Goal: Book appointment/travel/reservation

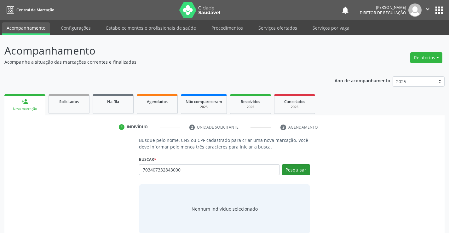
type input "703407332843000"
click at [304, 167] on button "Pesquisar" at bounding box center [296, 169] width 28 height 11
type input "703407332843000"
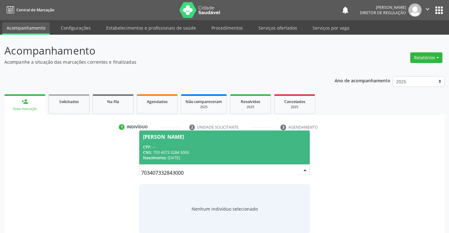
click at [235, 147] on div "CPF: --" at bounding box center [224, 146] width 163 height 5
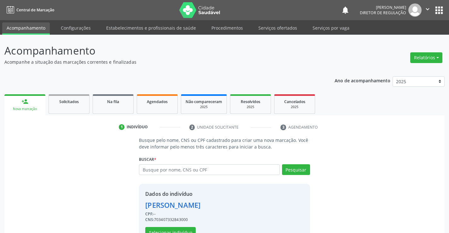
scroll to position [20, 0]
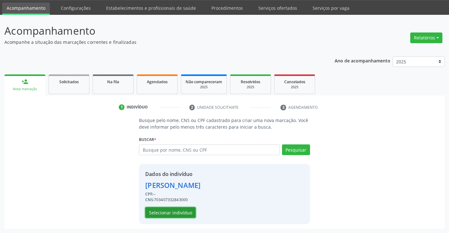
click at [176, 210] on button "Selecionar indivíduo" at bounding box center [170, 212] width 50 height 11
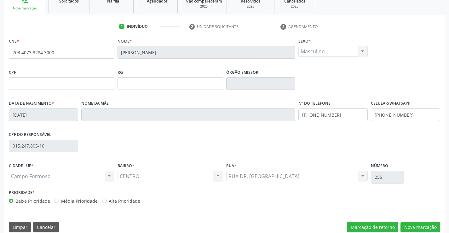
scroll to position [109, 0]
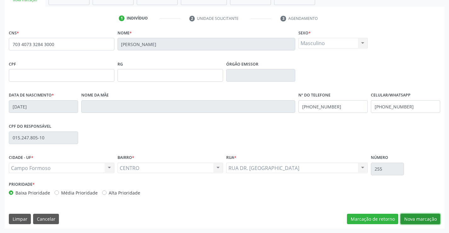
click at [414, 221] on button "Nova marcação" at bounding box center [421, 219] width 40 height 11
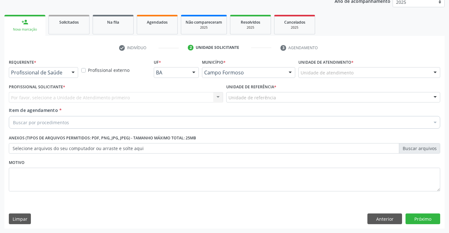
scroll to position [79, 0]
click at [377, 219] on button "Anterior" at bounding box center [385, 219] width 35 height 11
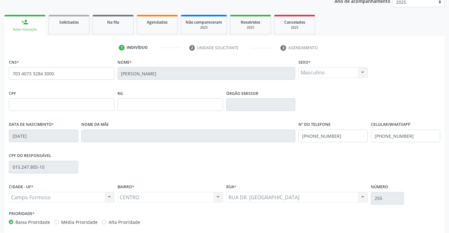
click at [314, 68] on div "Masculino Masculino Feminino Nenhum resultado encontrado para: " " Não há nenhu…" at bounding box center [333, 72] width 69 height 11
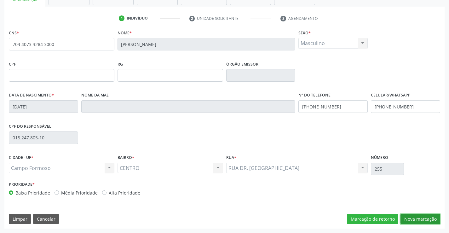
click at [427, 219] on button "Nova marcação" at bounding box center [421, 219] width 40 height 11
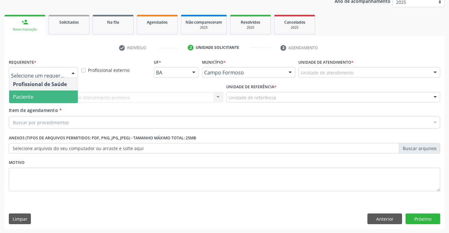
click at [60, 98] on span "Paciente" at bounding box center [43, 97] width 69 height 13
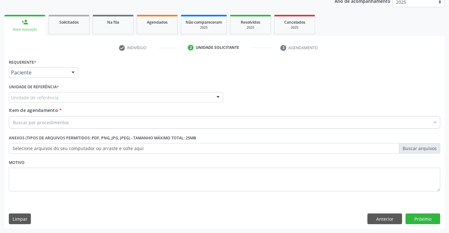
click at [125, 97] on div "Unidade de referência" at bounding box center [116, 97] width 214 height 11
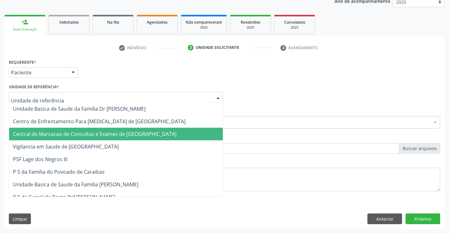
click at [136, 132] on span "Central de Marcacao de Consultas e Exames de [GEOGRAPHIC_DATA]" at bounding box center [95, 134] width 164 height 7
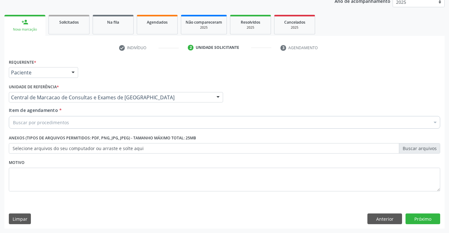
click at [153, 126] on div "Buscar por procedimentos" at bounding box center [225, 122] width 432 height 13
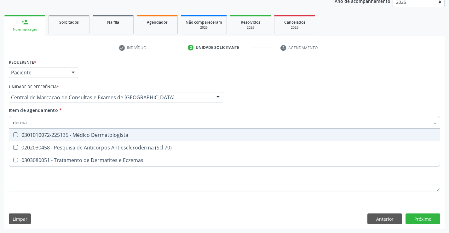
type input "dermat"
click at [151, 135] on div "0301010072-225135 - Médico Dermatologista" at bounding box center [225, 134] width 424 height 5
checkbox Dermatologista "true"
drag, startPoint x: 343, startPoint y: 96, endPoint x: 452, endPoint y: 196, distance: 147.8
click at [344, 97] on div "Profissional Solicitante Por favor, selecione a Unidade de Atendimento primeiro…" at bounding box center [224, 94] width 435 height 25
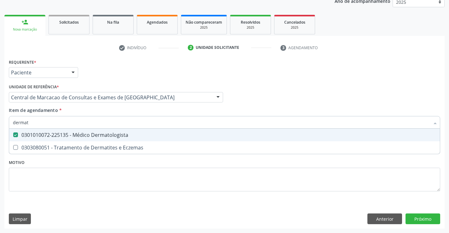
checkbox Eczemas "true"
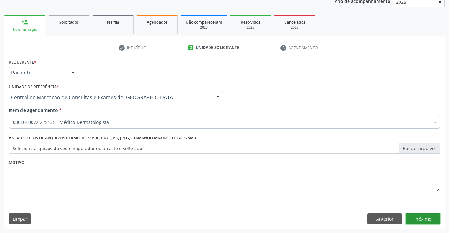
click at [414, 222] on button "Próximo" at bounding box center [423, 219] width 35 height 11
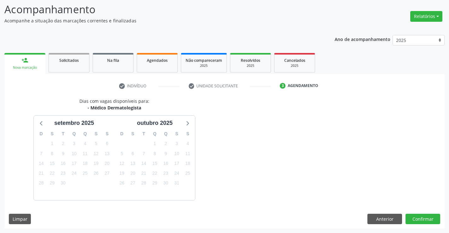
scroll to position [60, 0]
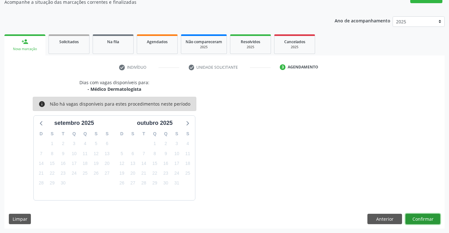
drag, startPoint x: 426, startPoint y: 216, endPoint x: 430, endPoint y: 215, distance: 4.9
click at [430, 215] on button "Confirmar" at bounding box center [423, 219] width 35 height 11
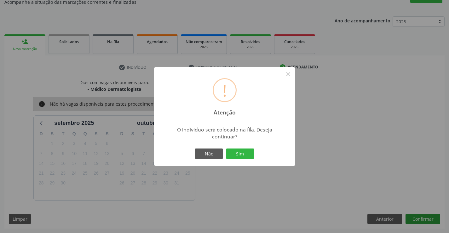
click at [226, 149] on button "Sim" at bounding box center [240, 154] width 28 height 11
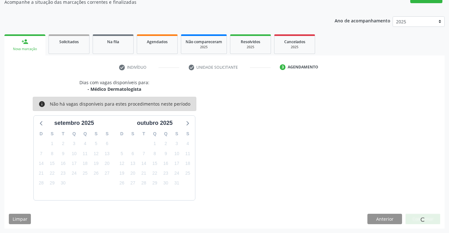
scroll to position [0, 0]
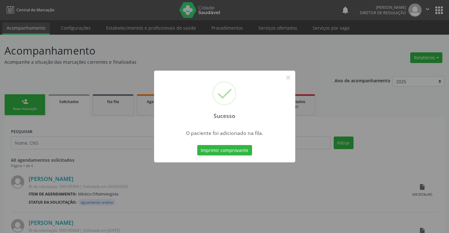
click at [197, 145] on button "Imprimir comprovante" at bounding box center [224, 150] width 55 height 11
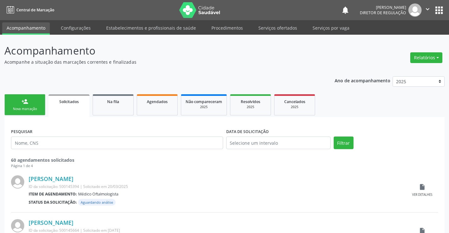
click at [428, 10] on icon "" at bounding box center [428, 9] width 7 height 7
click at [408, 41] on link "Sair" at bounding box center [412, 38] width 44 height 9
